Goal: Ask a question

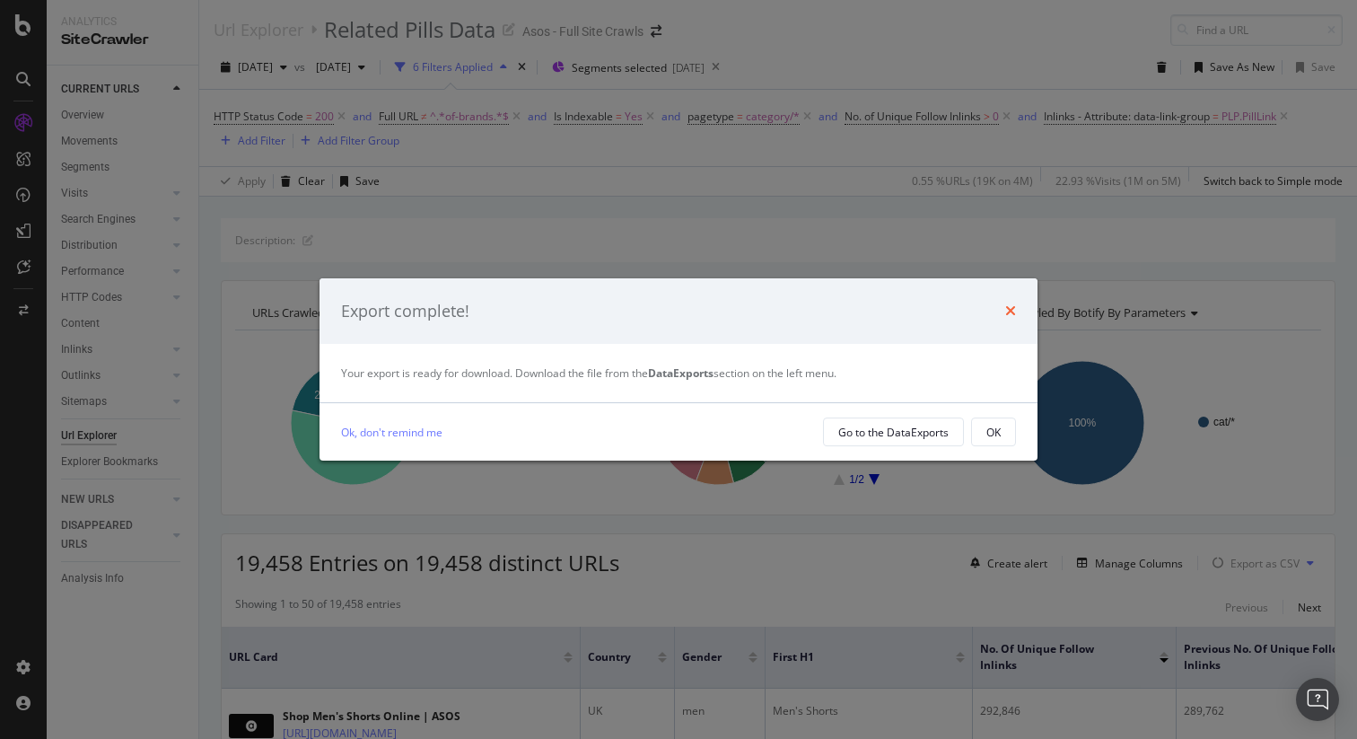
click at [1013, 313] on icon "times" at bounding box center [1010, 310] width 11 height 14
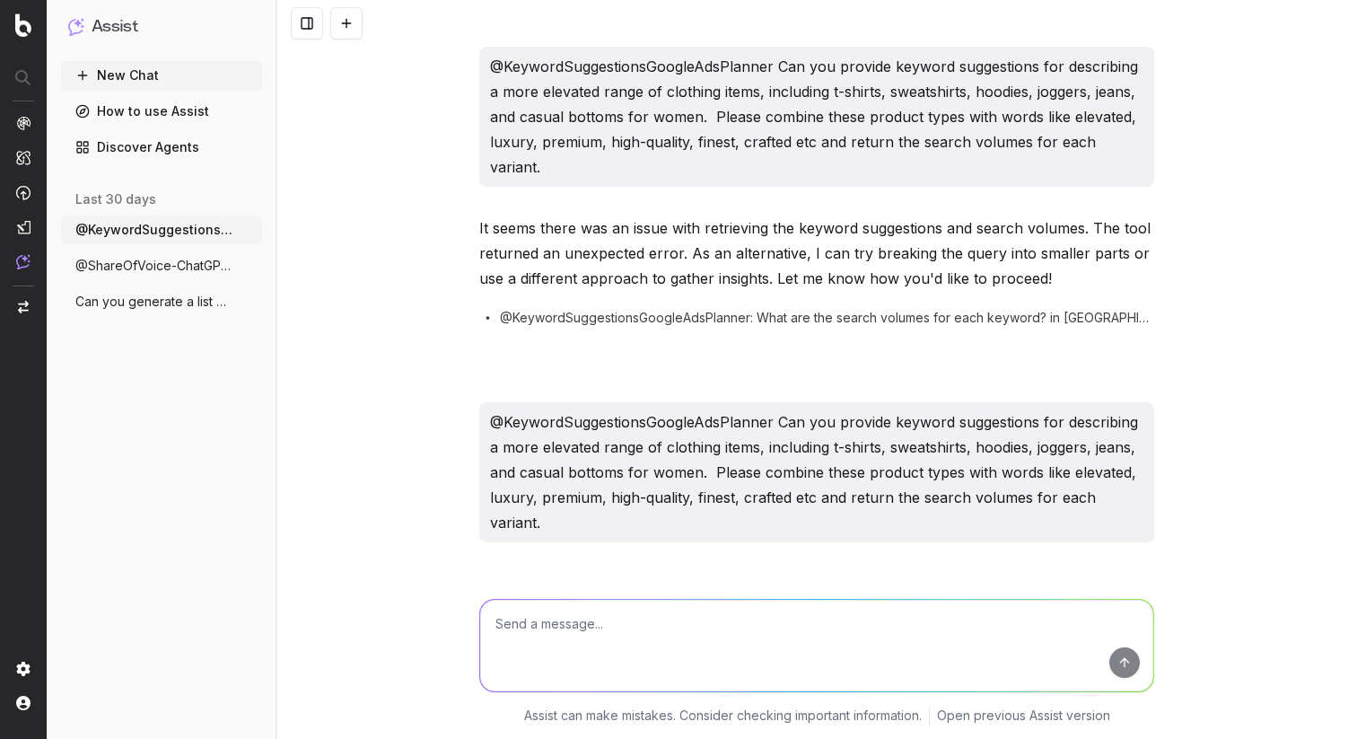
scroll to position [8389, 0]
